Goal: Navigation & Orientation: Understand site structure

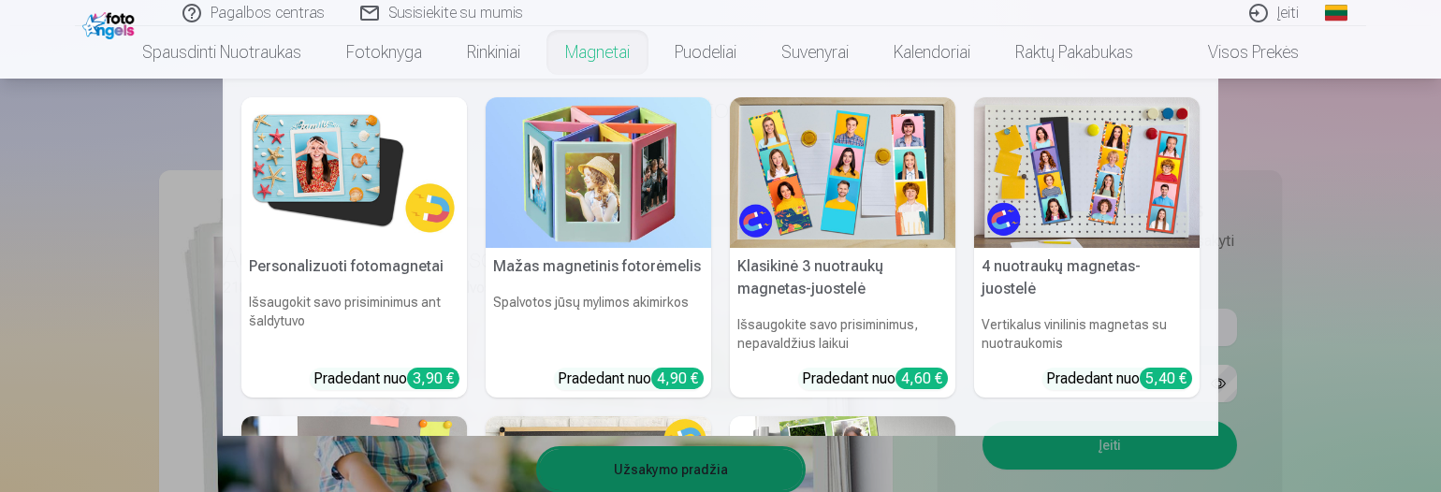
scroll to position [281, 0]
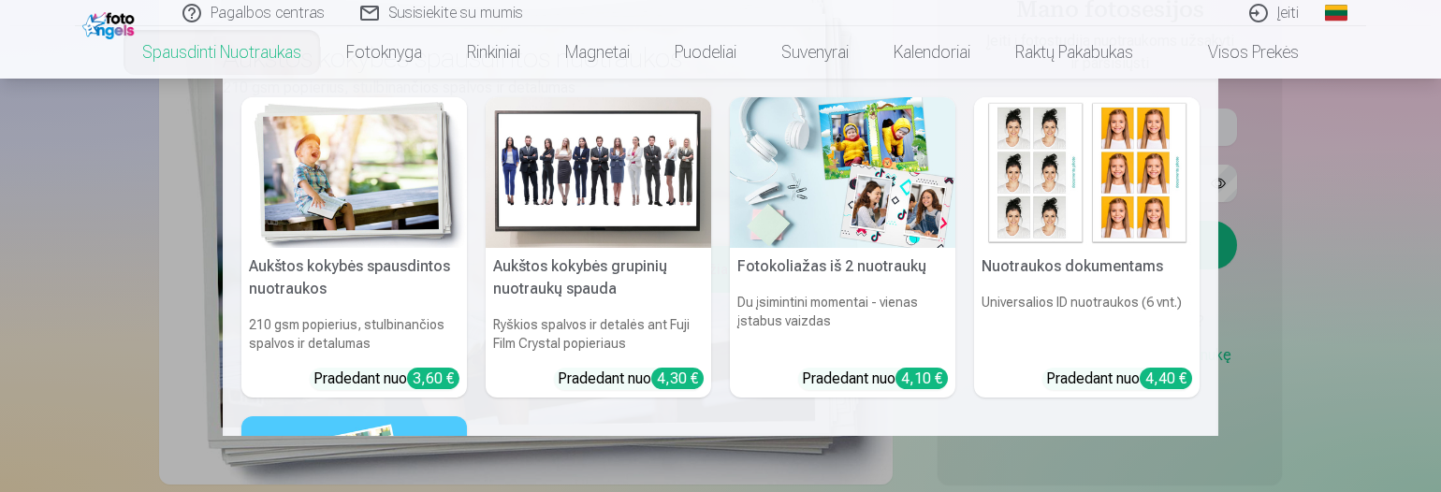
click at [91, 209] on nav "Aukštos kokybės spausdintos nuotraukos 210 gsm popierius, stulbinančios spalvos…" at bounding box center [720, 258] width 1441 height 358
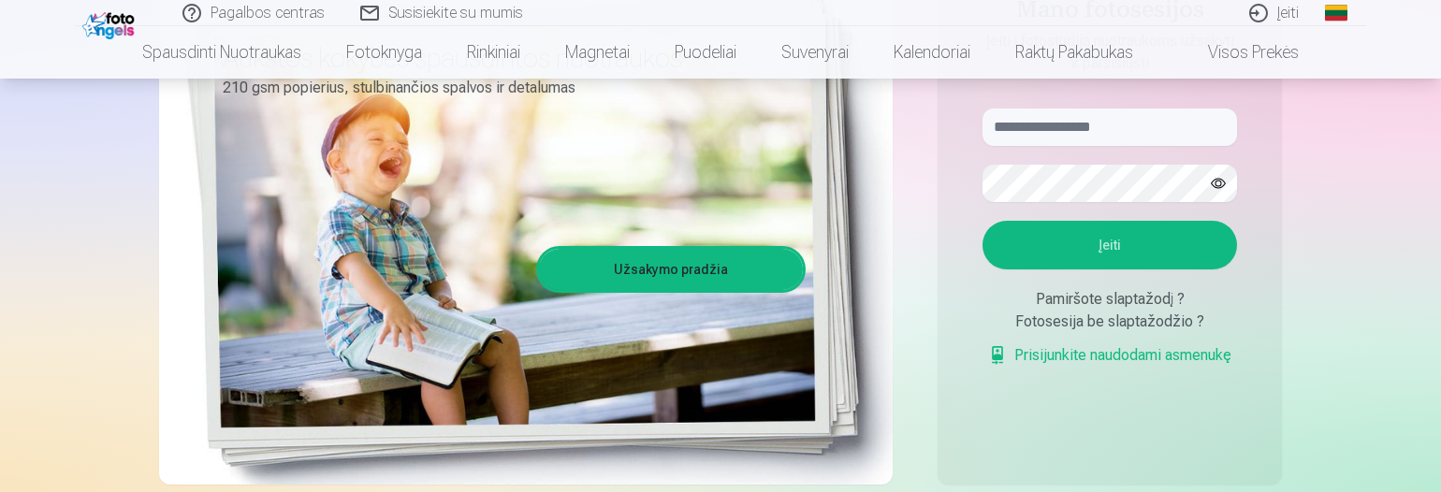
click at [110, 29] on img at bounding box center [110, 23] width 57 height 32
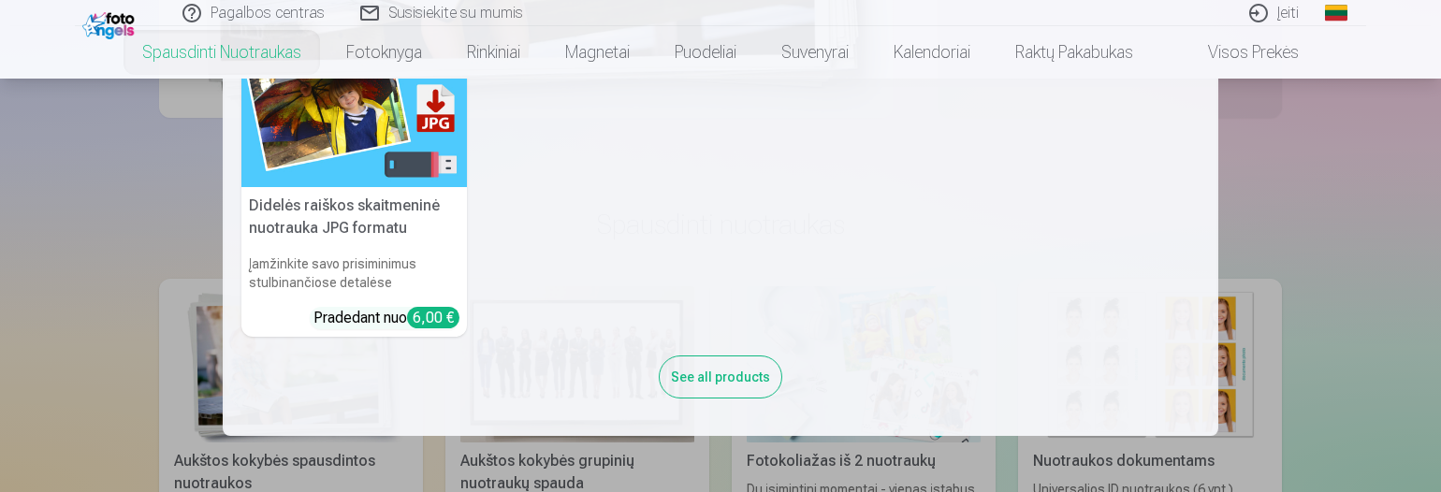
scroll to position [655, 0]
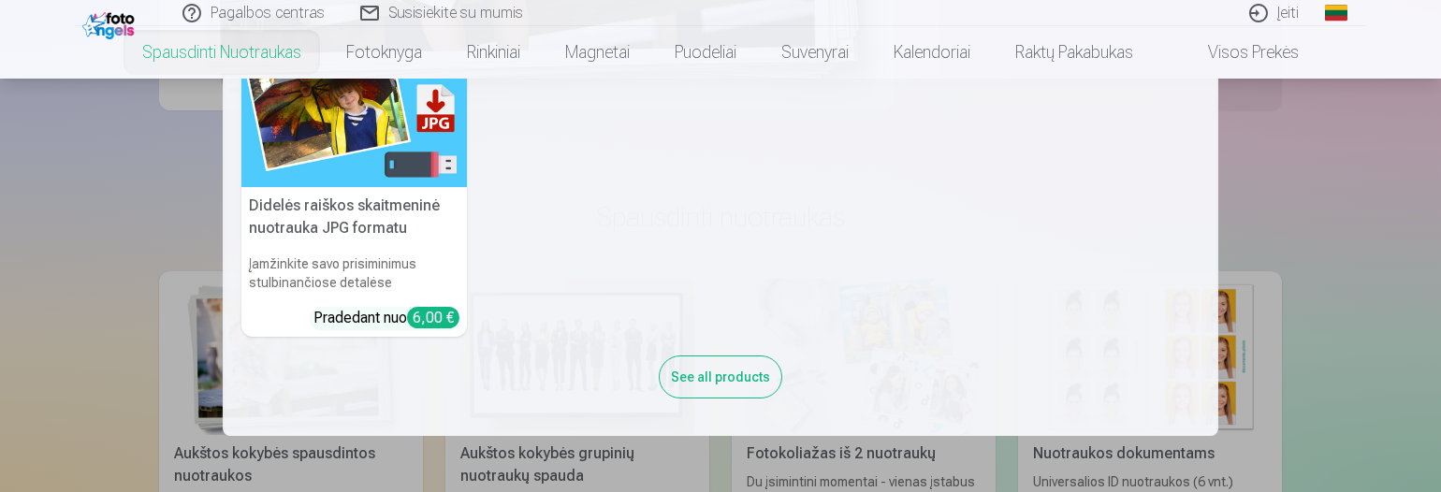
click at [1303, 276] on nav "Aukštos kokybės spausdintos nuotraukos 210 gsm popierius, stulbinančios spalvos…" at bounding box center [720, 258] width 1441 height 358
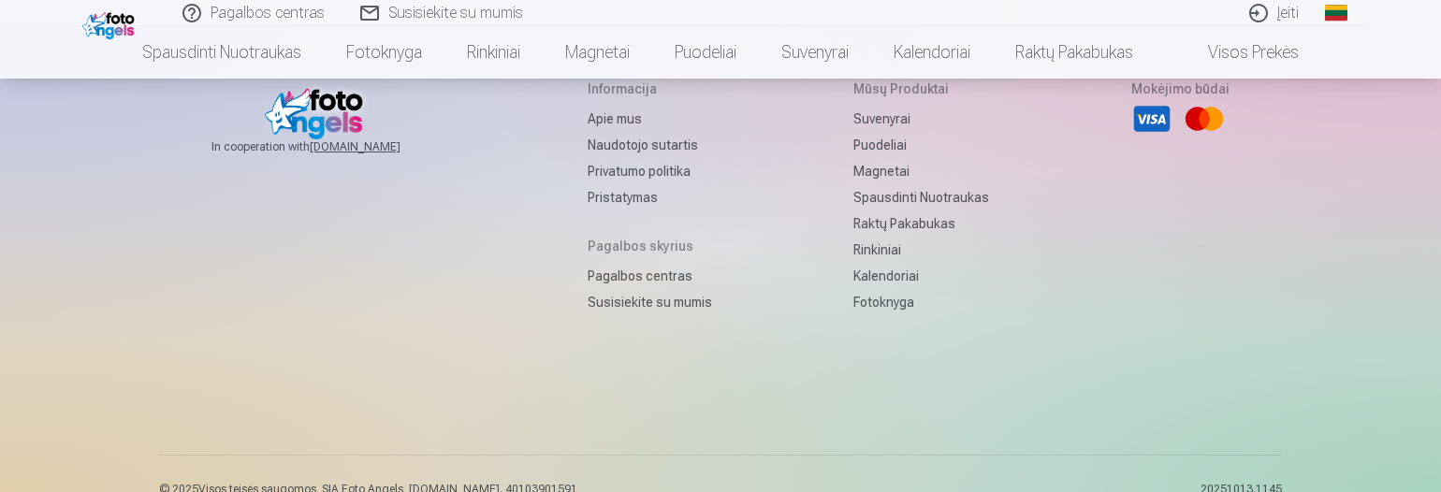
scroll to position [6352, 0]
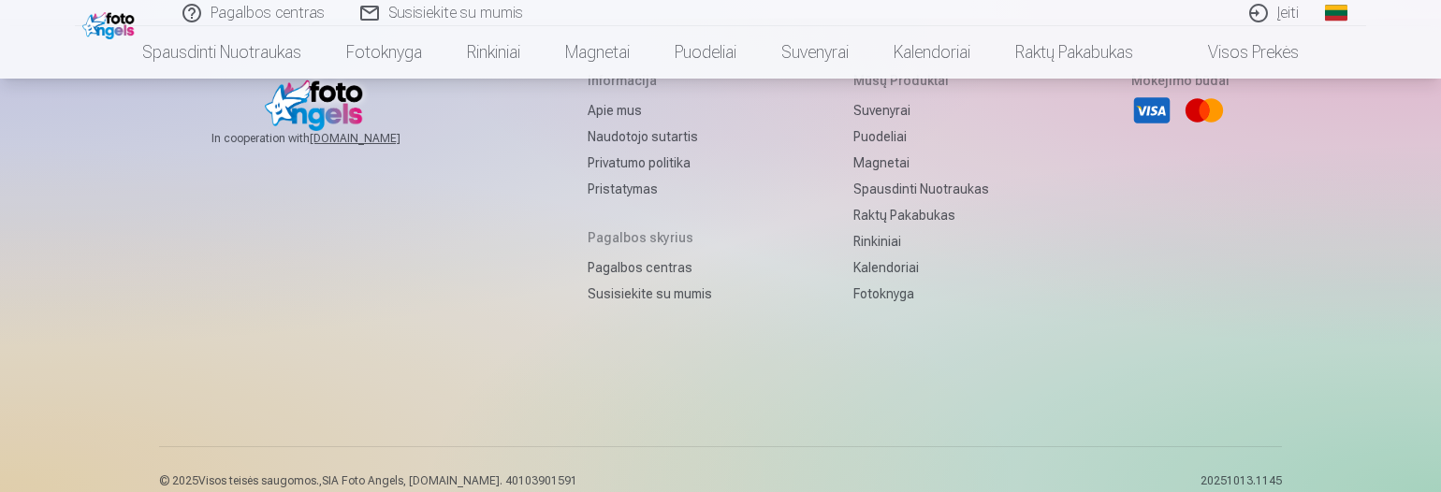
click at [112, 24] on img at bounding box center [110, 23] width 57 height 32
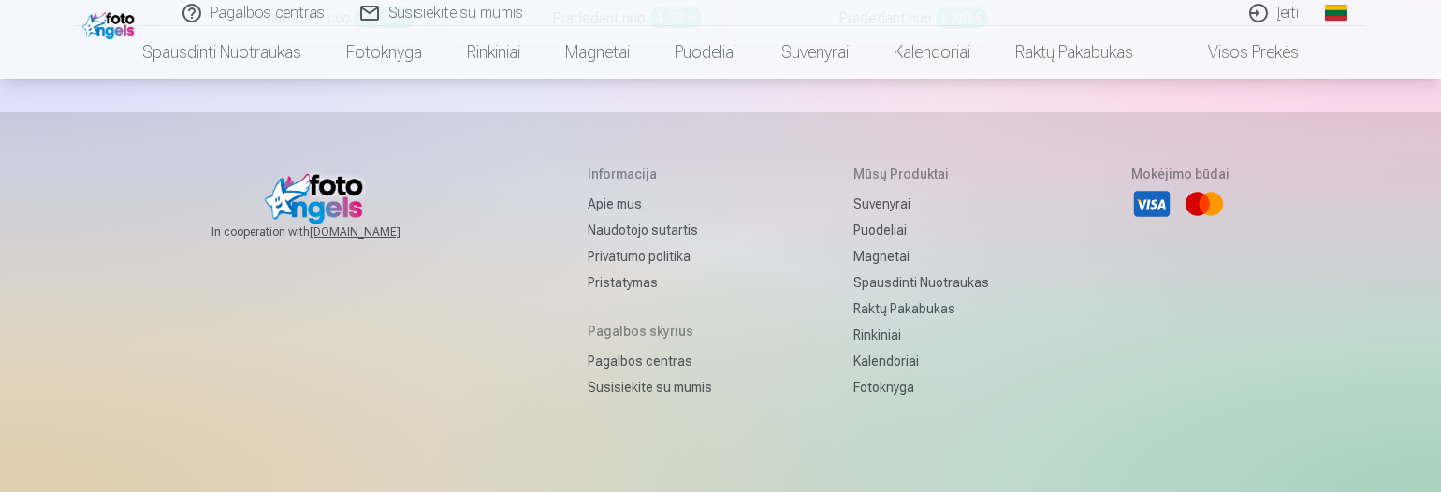
click at [608, 191] on link "Apie mus" at bounding box center [650, 204] width 124 height 26
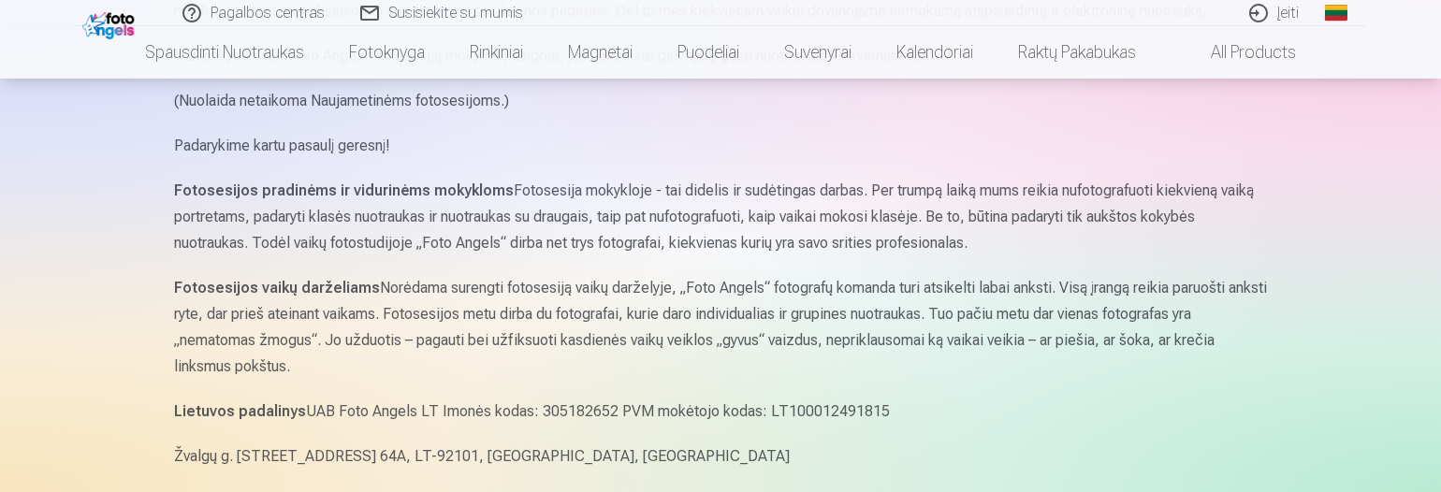
scroll to position [1030, 0]
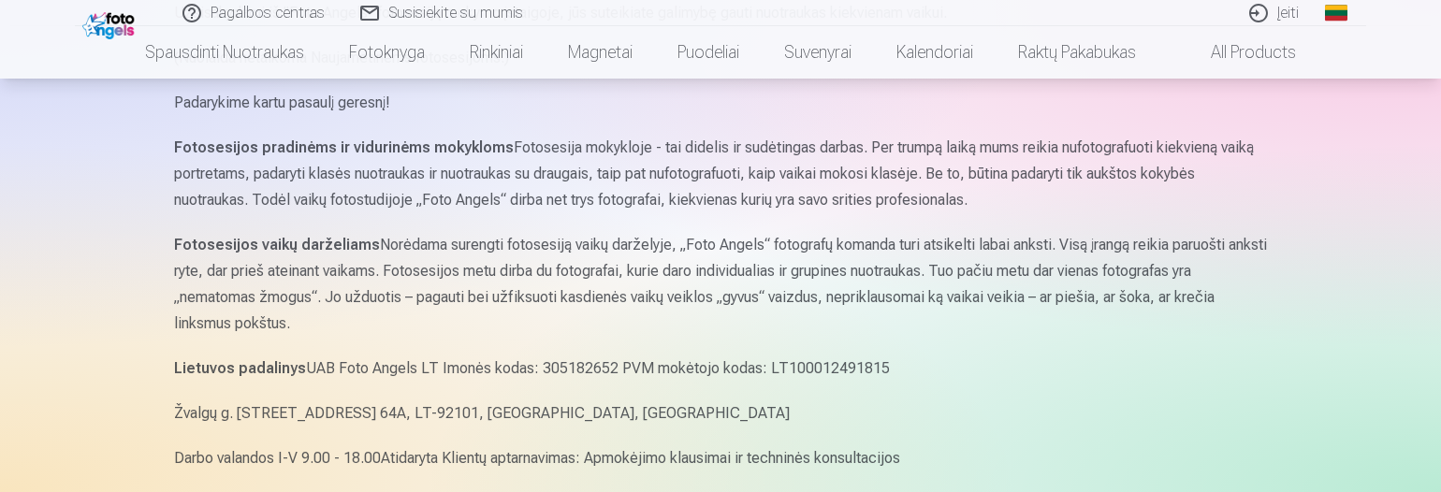
drag, startPoint x: 842, startPoint y: 326, endPoint x: 782, endPoint y: 350, distance: 64.7
click at [782, 350] on div "Vaikų fotostudiją „Foto Angels“ įkūrė tėvai, norintys padėti kitiems tėvams išs…" at bounding box center [720, 3] width 1093 height 1565
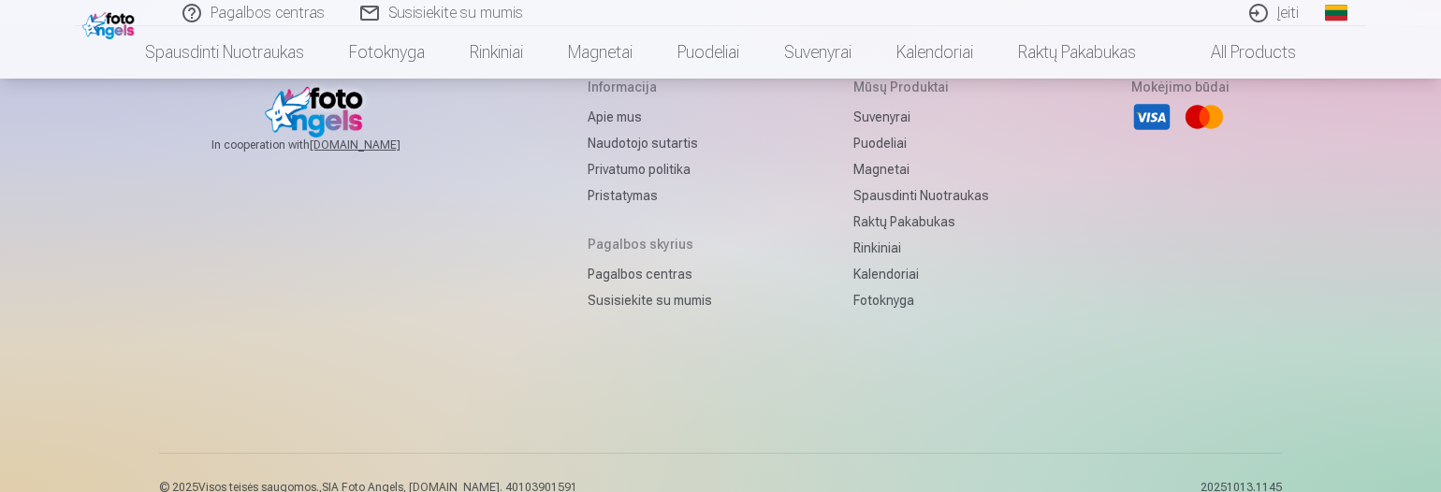
scroll to position [1790, 0]
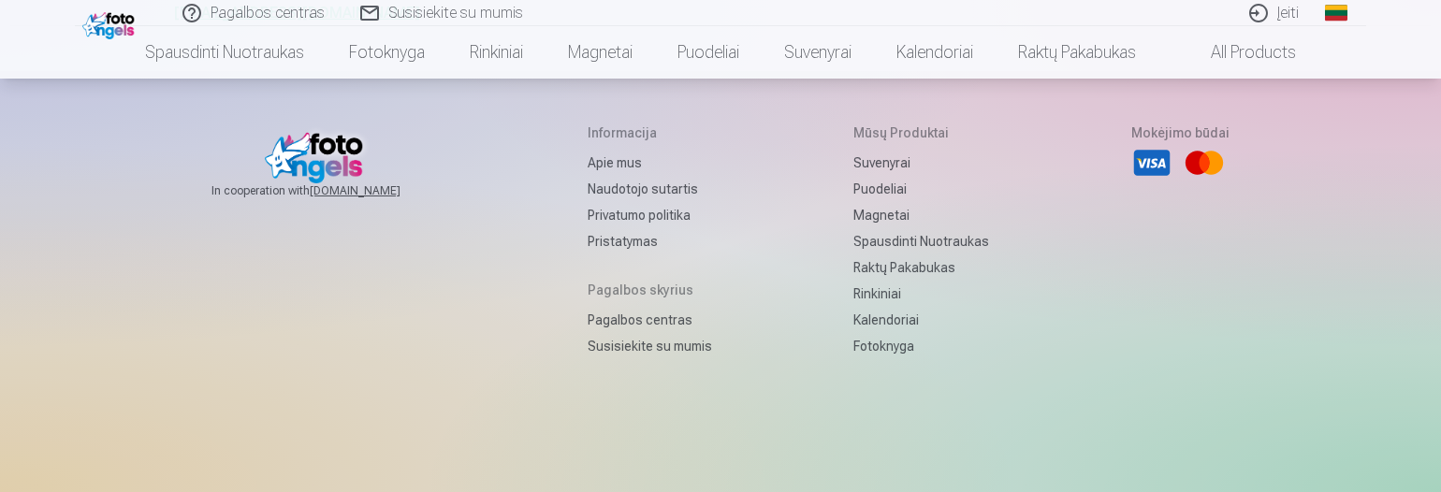
click at [625, 196] on link "Naudotojo sutartis" at bounding box center [650, 189] width 124 height 26
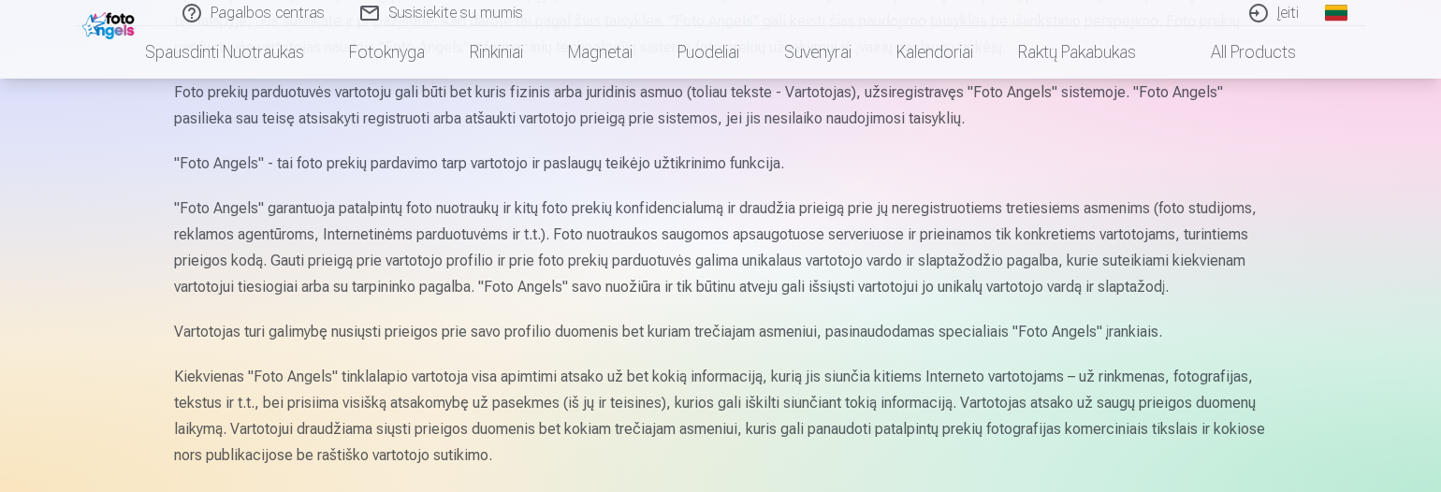
scroll to position [374, 0]
